Goal: Navigation & Orientation: Find specific page/section

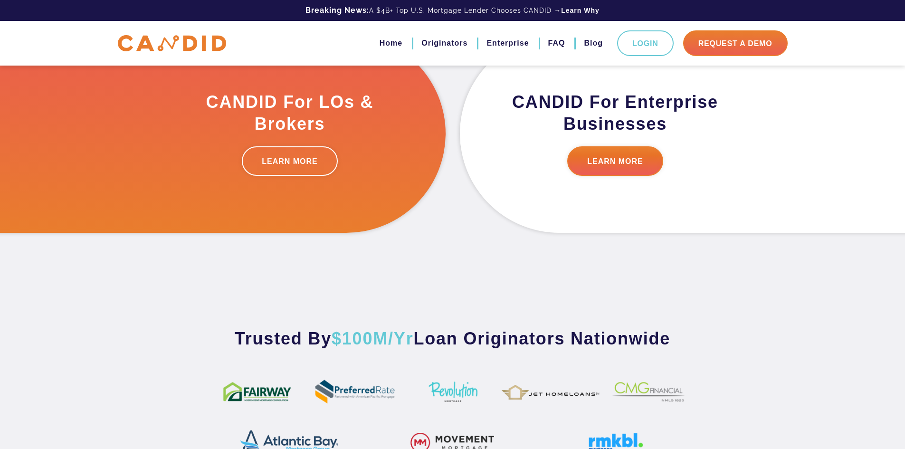
scroll to position [523, 0]
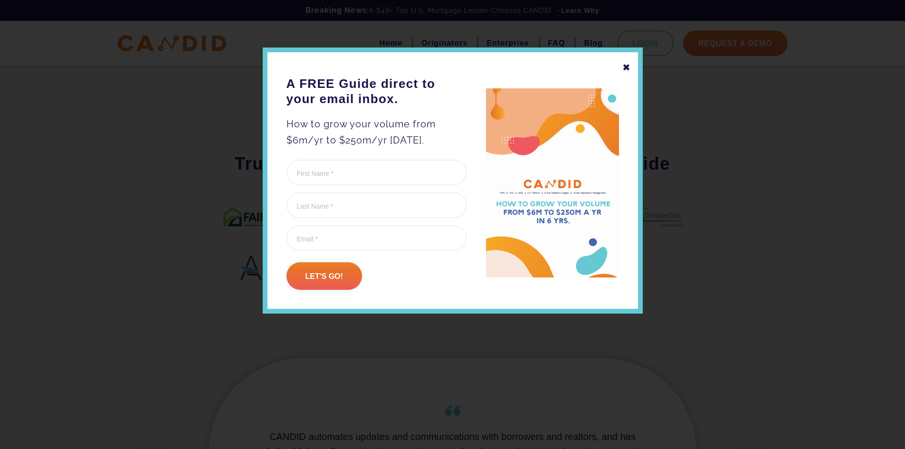
click at [627, 68] on div "✖" at bounding box center [626, 67] width 9 height 16
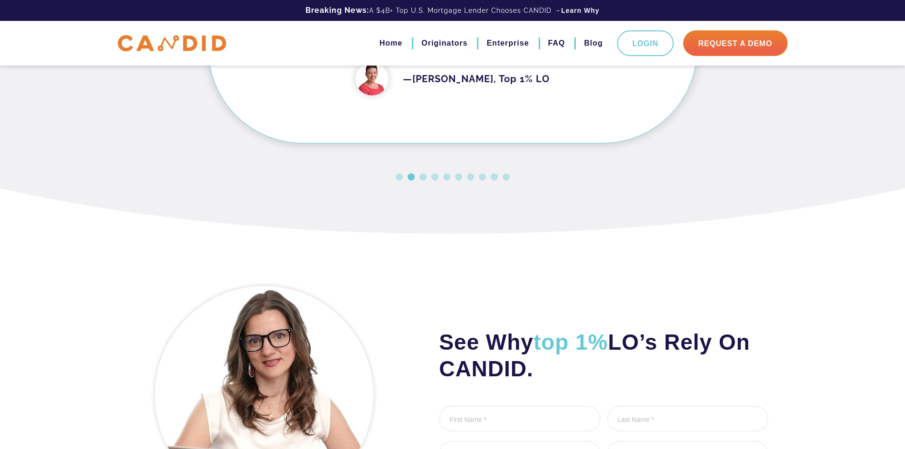
scroll to position [829, 0]
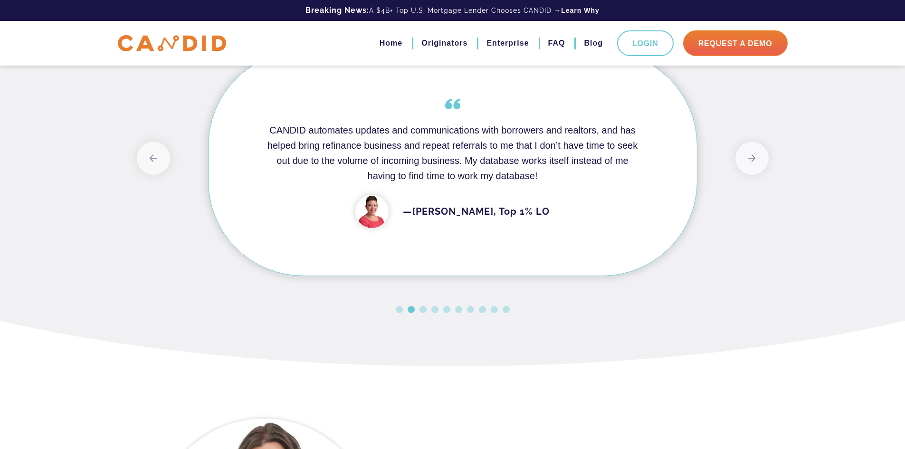
click at [468, 41] on ul "Home Originators Enterprise FAQ Blog Login Request A Demo" at bounding box center [574, 43] width 427 height 26
click at [459, 41] on link "Originators" at bounding box center [444, 43] width 46 height 16
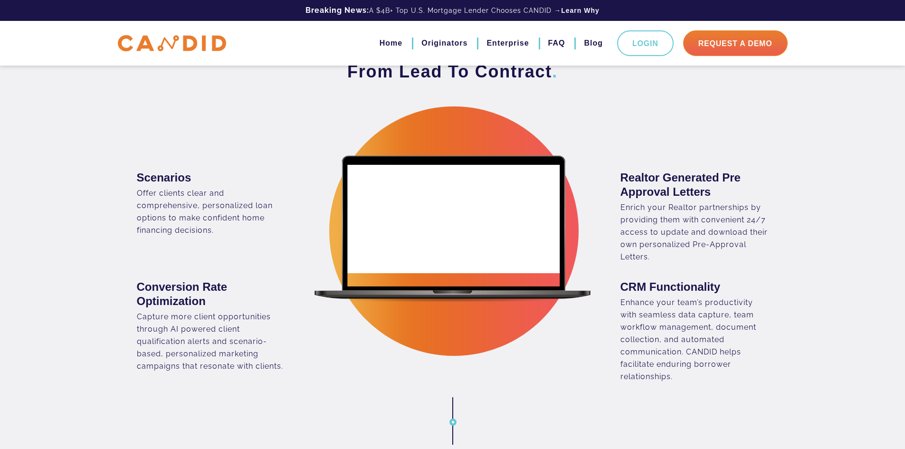
scroll to position [618, 0]
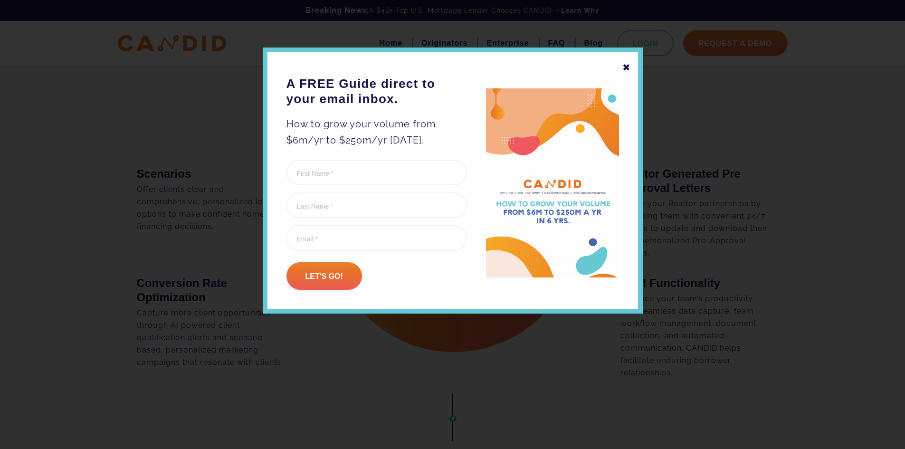
click at [623, 71] on div "✖" at bounding box center [626, 67] width 9 height 16
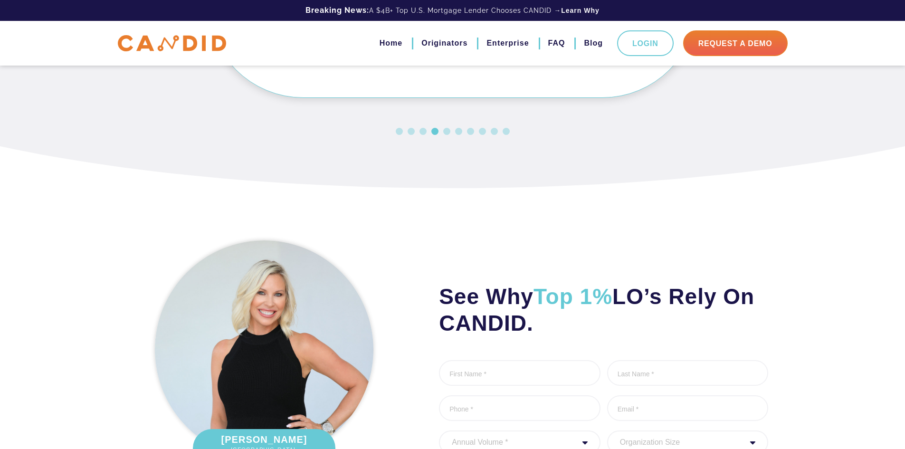
scroll to position [2850, 0]
